Goal: Information Seeking & Learning: Find specific page/section

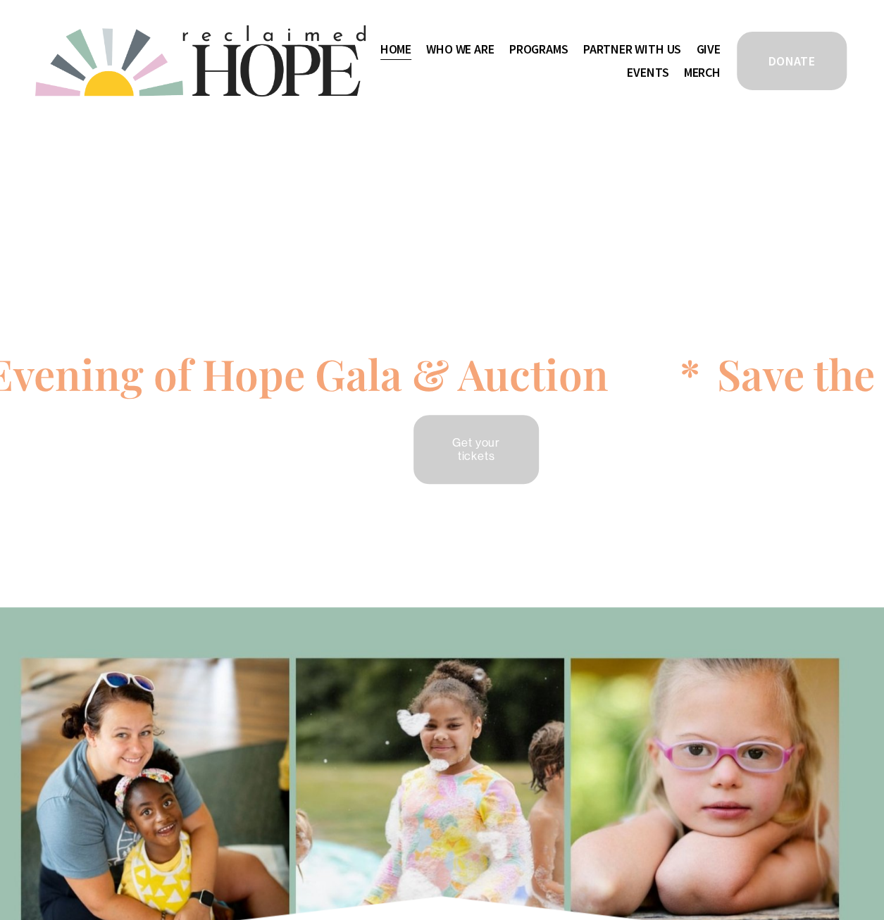
click at [0, 0] on span "Public Documents" at bounding box center [0, 0] width 0 height 0
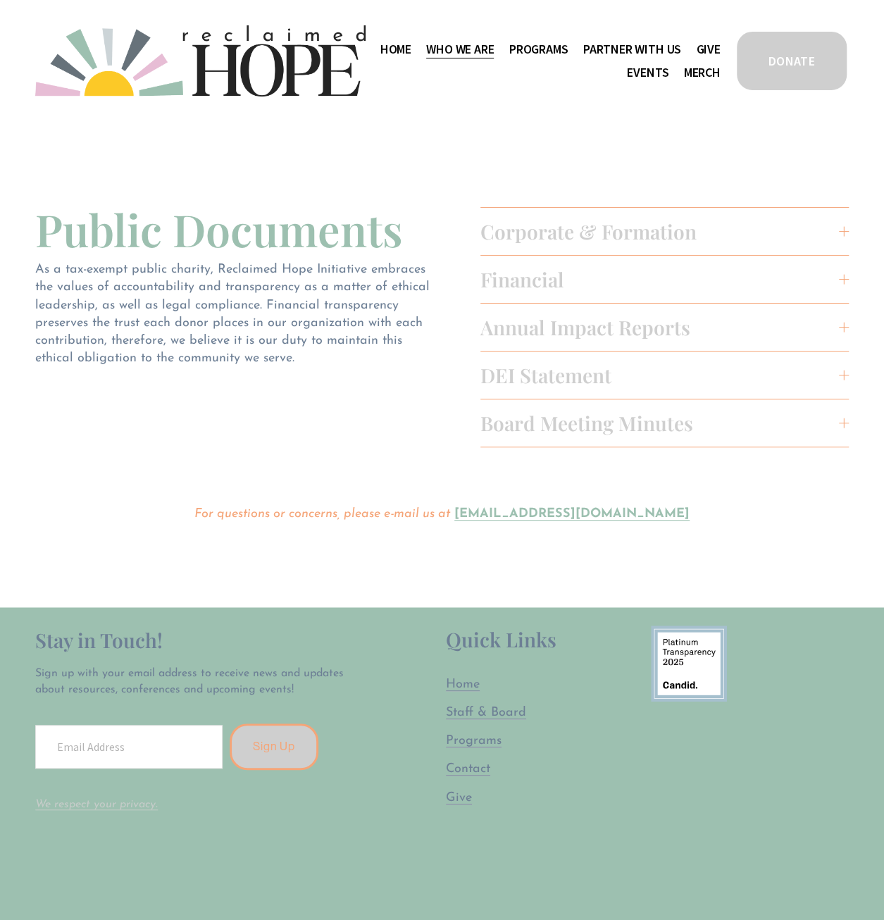
click at [541, 277] on span "Financial" at bounding box center [659, 279] width 358 height 26
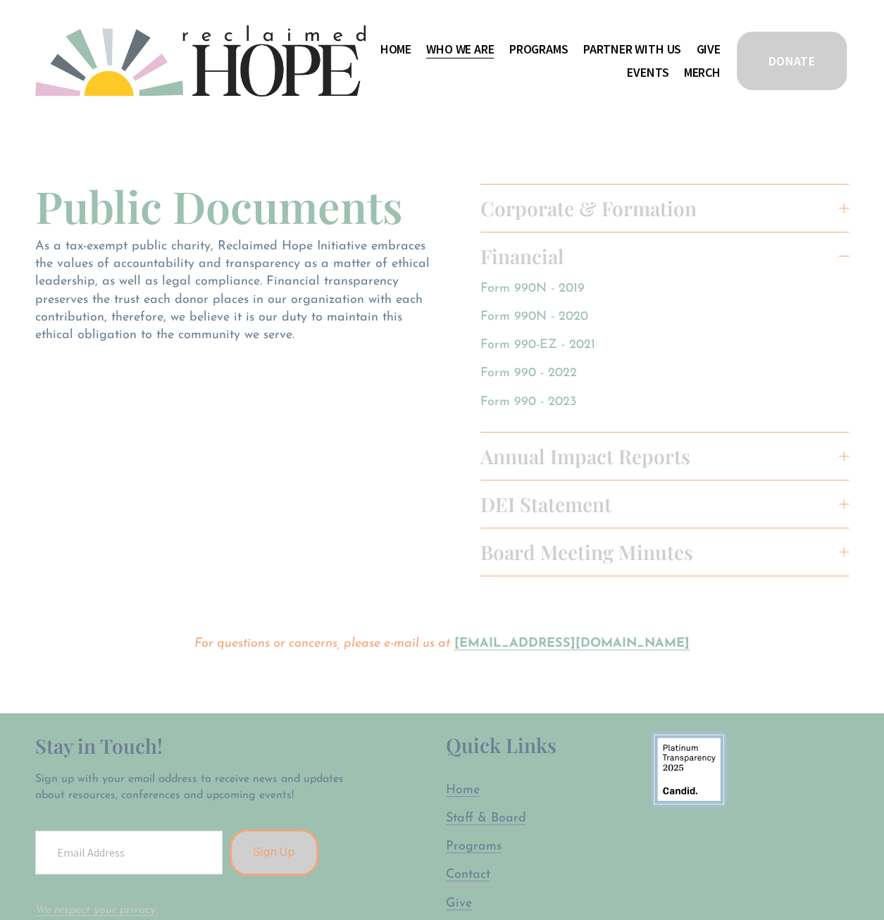
click at [562, 461] on span "Annual Impact Reports" at bounding box center [659, 456] width 358 height 26
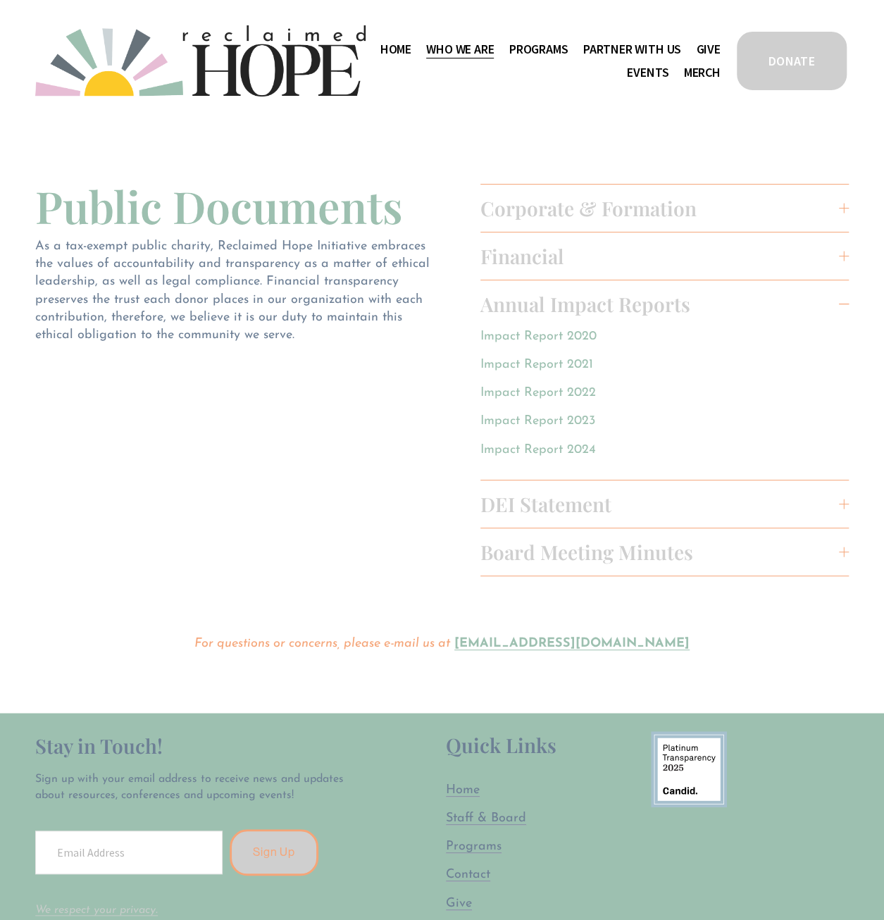
click at [540, 451] on link "Impact Report 2024" at bounding box center [537, 449] width 115 height 13
